Goal: Complete application form

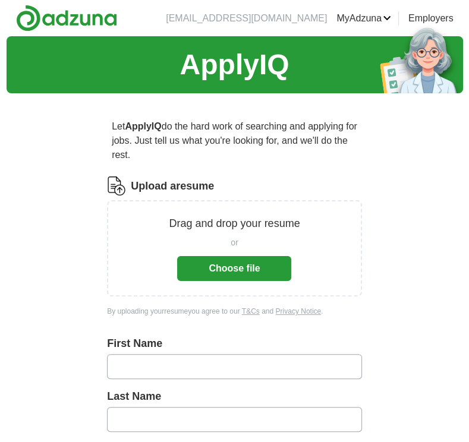
click at [192, 256] on button "Choose file" at bounding box center [234, 268] width 114 height 25
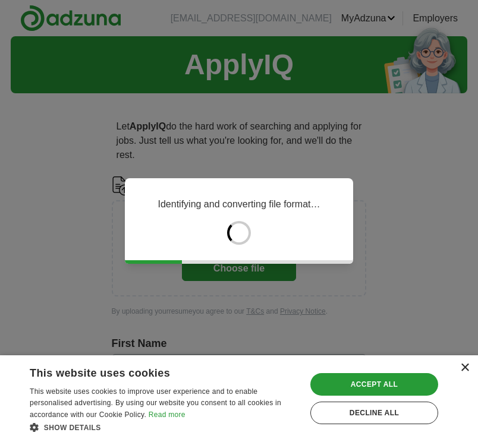
click at [463, 366] on div "×" at bounding box center [464, 368] width 9 height 9
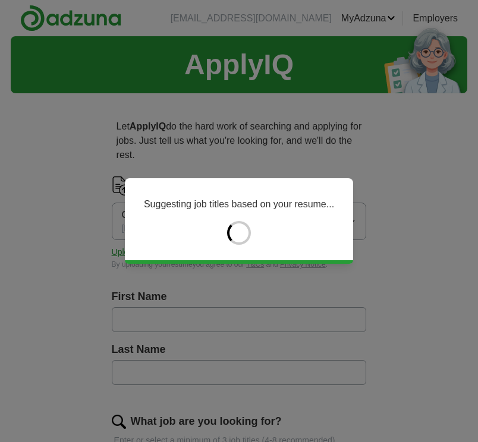
type input "*******"
type input "*****"
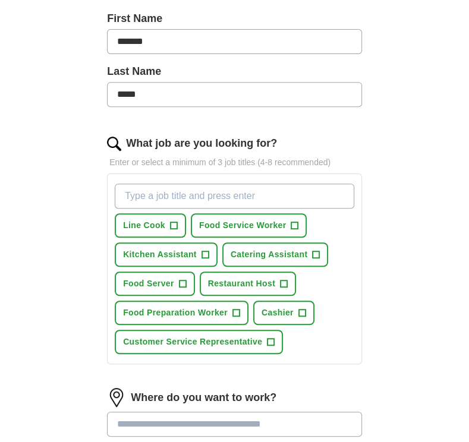
scroll to position [281, 0]
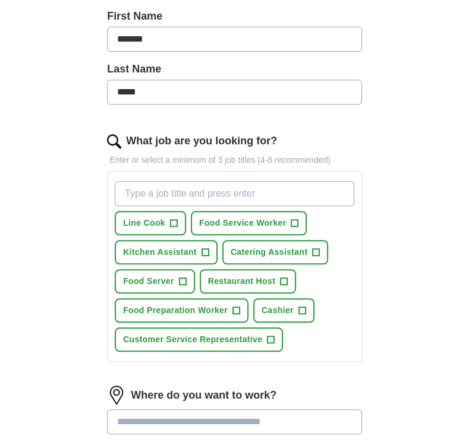
click at [170, 222] on span "+" at bounding box center [173, 224] width 7 height 10
click at [240, 231] on button "Food Service Worker +" at bounding box center [249, 223] width 116 height 24
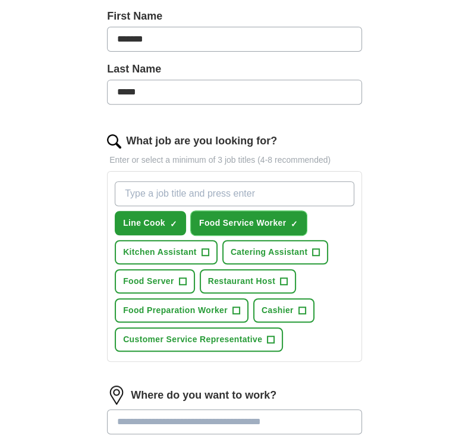
click at [242, 255] on span "Catering Assistant" at bounding box center [269, 252] width 77 height 12
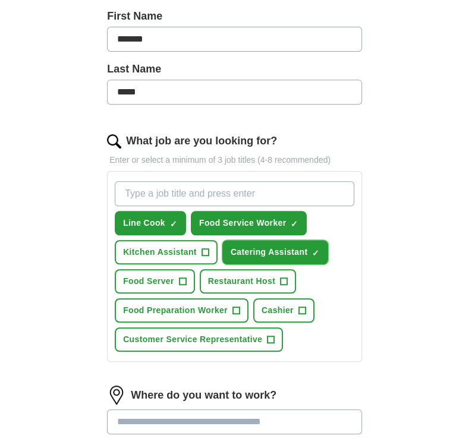
click at [234, 283] on span "Restaurant Host" at bounding box center [241, 281] width 67 height 12
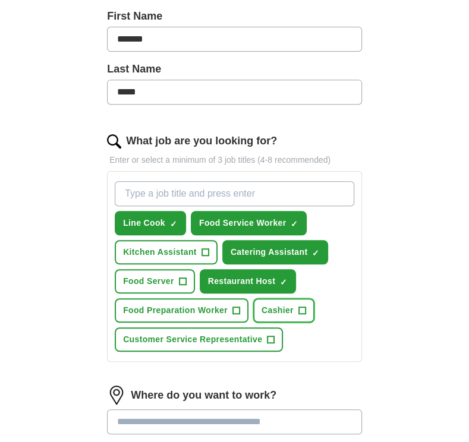
click at [274, 312] on span "Cashier" at bounding box center [278, 311] width 32 height 12
click at [237, 340] on span "Customer Service Representative" at bounding box center [192, 340] width 139 height 12
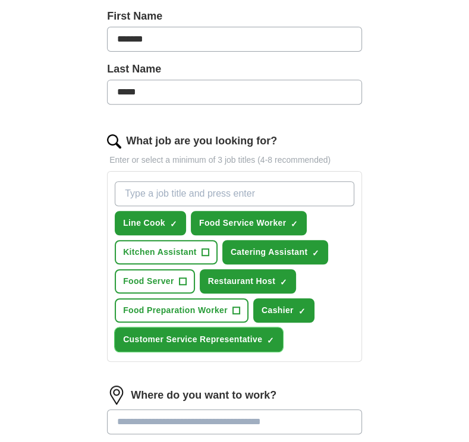
click at [211, 310] on span "Food Preparation Worker" at bounding box center [175, 311] width 105 height 12
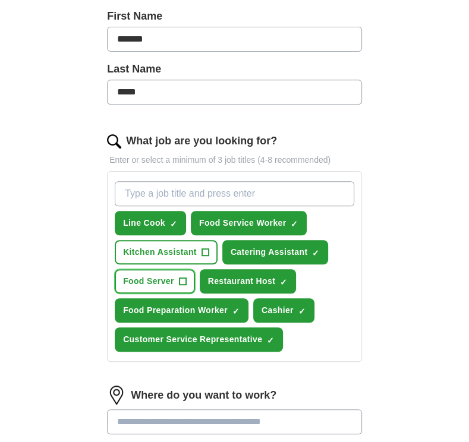
click at [177, 276] on button "Food Server +" at bounding box center [155, 281] width 80 height 24
click at [184, 254] on span "Kitchen Assistant" at bounding box center [160, 252] width 74 height 12
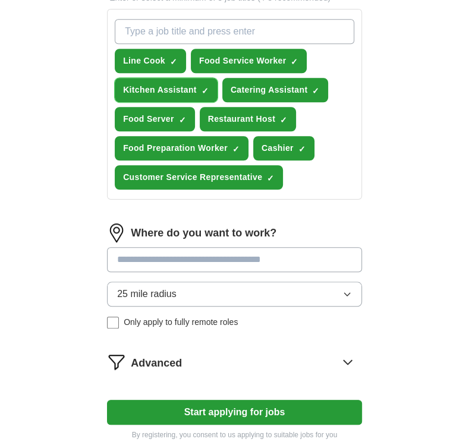
scroll to position [447, 0]
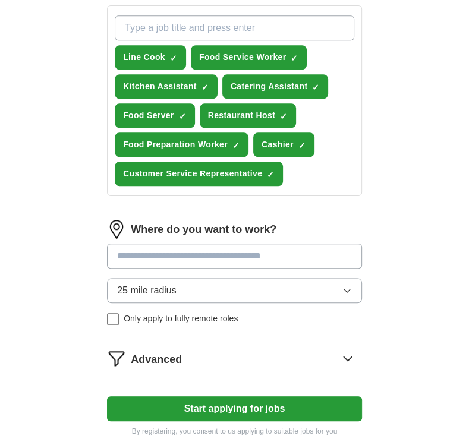
click at [119, 288] on span "25 mile radius" at bounding box center [146, 291] width 59 height 14
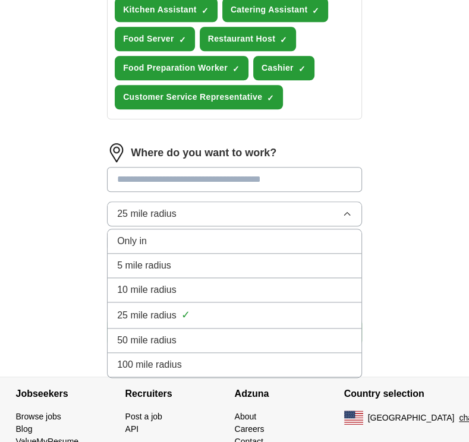
scroll to position [526, 0]
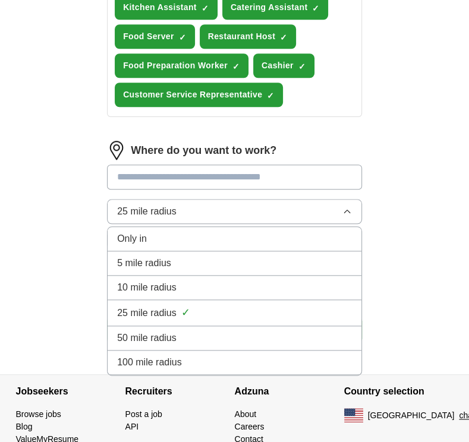
click at [143, 312] on span "25 mile radius" at bounding box center [146, 313] width 59 height 14
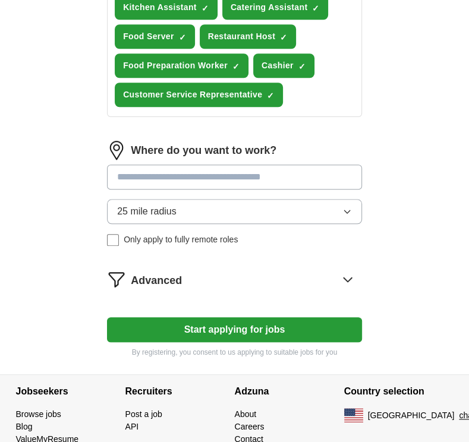
click at [130, 214] on span "25 mile radius" at bounding box center [146, 212] width 59 height 14
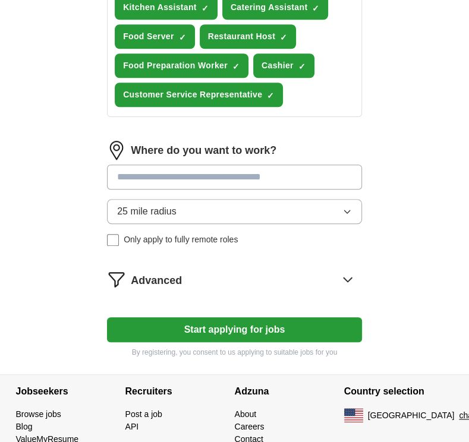
click at [159, 332] on button "Start applying for jobs" at bounding box center [234, 330] width 255 height 25
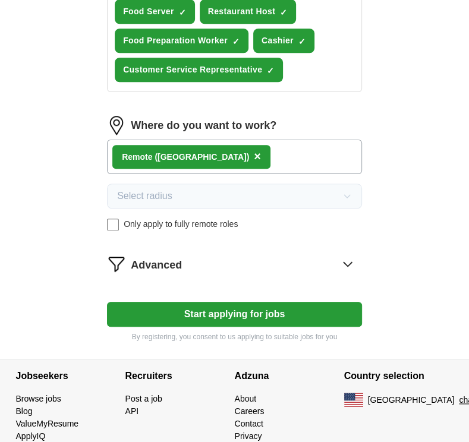
scroll to position [583, 0]
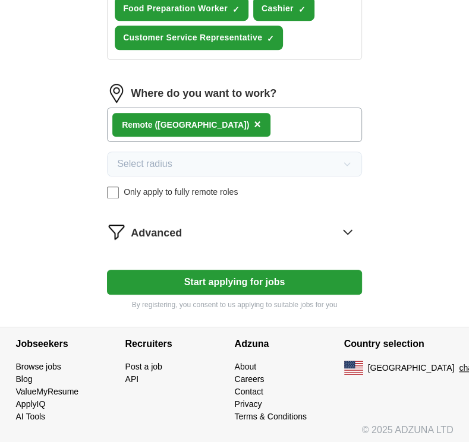
click at [162, 289] on button "Start applying for jobs" at bounding box center [234, 282] width 255 height 25
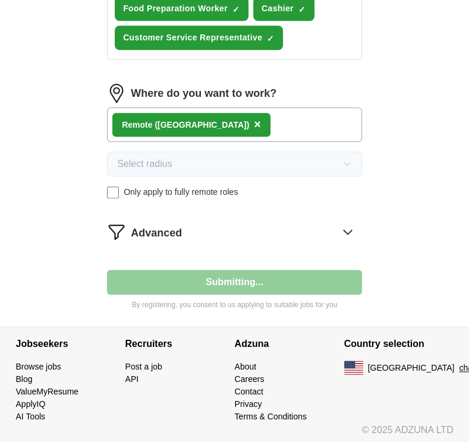
select select "**"
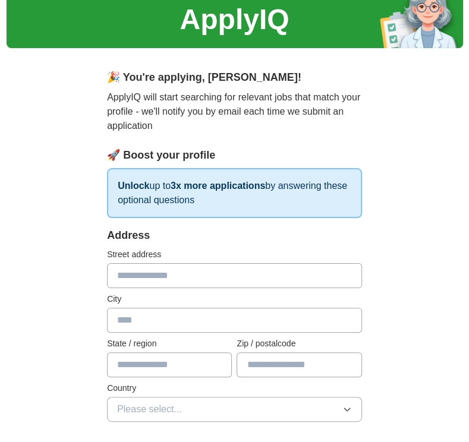
scroll to position [0, 0]
